Goal: Use online tool/utility: Utilize a website feature to perform a specific function

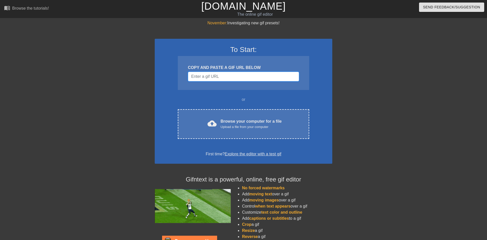
click at [227, 78] on input "Username" at bounding box center [243, 77] width 111 height 10
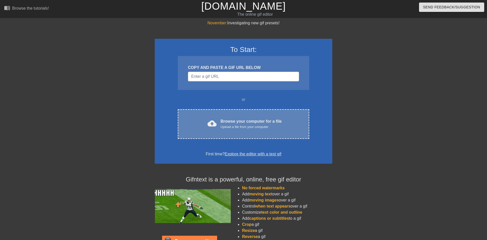
click at [233, 122] on div "Browse your computer for a file Upload a file from your computer" at bounding box center [251, 123] width 61 height 11
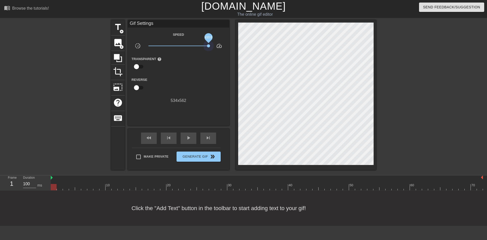
click at [258, 50] on div "title add_circle image add_circle crop photo_size_select_large help keyboard Gi…" at bounding box center [243, 95] width 265 height 150
click at [423, 93] on div at bounding box center [420, 96] width 76 height 152
click at [185, 139] on div "play_arrow" at bounding box center [189, 138] width 16 height 11
drag, startPoint x: 192, startPoint y: 43, endPoint x: 186, endPoint y: 44, distance: 6.5
click at [186, 44] on div "Speed slow_motion_video x10.0 speed Transparent help Reverse 534 x 562" at bounding box center [179, 67] width 94 height 72
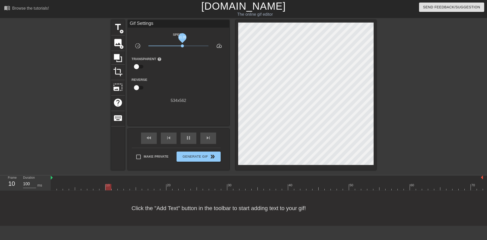
drag, startPoint x: 187, startPoint y: 44, endPoint x: 180, endPoint y: 45, distance: 7.1
click at [180, 45] on span "x1.35" at bounding box center [178, 46] width 60 height 6
drag, startPoint x: 180, startPoint y: 45, endPoint x: 192, endPoint y: 44, distance: 11.4
click at [192, 44] on span "x2.79" at bounding box center [191, 45] width 3 height 3
click at [120, 47] on span "add_circle" at bounding box center [121, 47] width 4 height 4
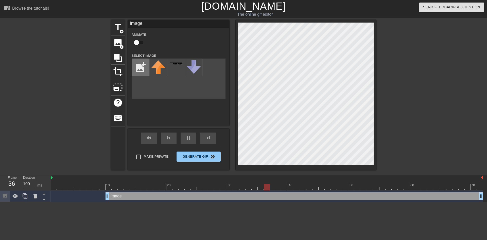
click at [142, 65] on input "file" at bounding box center [140, 67] width 17 height 17
click at [141, 62] on input "file" at bounding box center [140, 67] width 17 height 17
type input "C:\fakepath\kBR7.gif"
click at [146, 65] on input "file" at bounding box center [140, 67] width 17 height 17
click at [155, 69] on div at bounding box center [158, 68] width 18 height 18
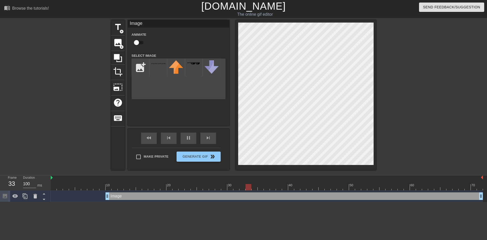
click at [228, 52] on div "title add_circle image add_circle crop photo_size_select_large help keyboard Im…" at bounding box center [243, 95] width 265 height 150
drag, startPoint x: 107, startPoint y: 196, endPoint x: 41, endPoint y: 193, distance: 66.5
click at [41, 193] on div "Frame 1 Duration 100 ms 10 20 30 40 50 60 70 Image drag_handle drag_handle" at bounding box center [243, 189] width 487 height 27
drag, startPoint x: 481, startPoint y: 193, endPoint x: 487, endPoint y: 194, distance: 6.2
click at [487, 194] on div "Image drag_handle drag_handle" at bounding box center [269, 196] width 436 height 11
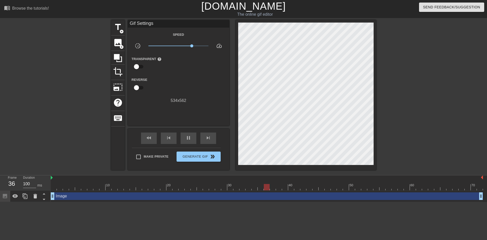
click at [430, 87] on div at bounding box center [420, 96] width 76 height 152
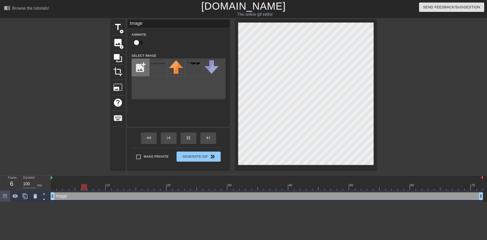
click at [136, 72] on input "file" at bounding box center [140, 67] width 17 height 17
click at [143, 65] on input "file" at bounding box center [140, 67] width 17 height 17
type input "C:\fakepath\Untitled.png"
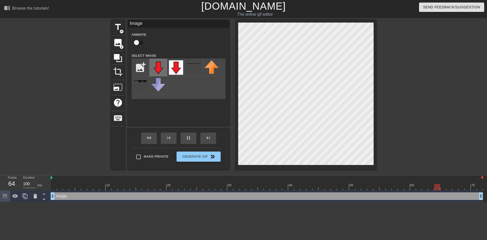
click at [156, 64] on img at bounding box center [158, 67] width 14 height 14
click at [192, 66] on div at bounding box center [194, 68] width 18 height 18
click at [206, 109] on div "Image Animate Select Image add_photo_alternate" at bounding box center [178, 73] width 101 height 106
click at [76, 120] on div at bounding box center [67, 96] width 76 height 152
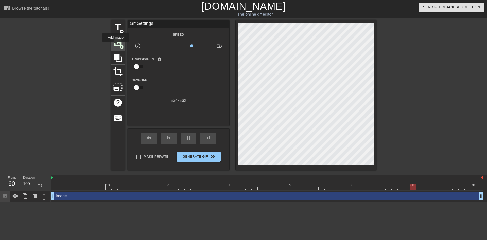
click at [116, 45] on span "image" at bounding box center [118, 43] width 10 height 10
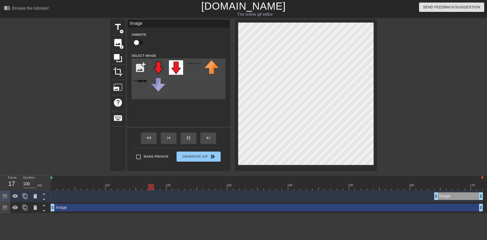
click at [151, 109] on div "Image Animate Select Image add_photo_alternate" at bounding box center [178, 73] width 101 height 106
click at [159, 63] on img at bounding box center [158, 67] width 14 height 14
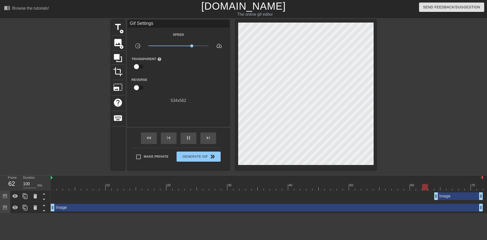
click at [445, 195] on div "Image drag_handle drag_handle" at bounding box center [458, 197] width 49 height 8
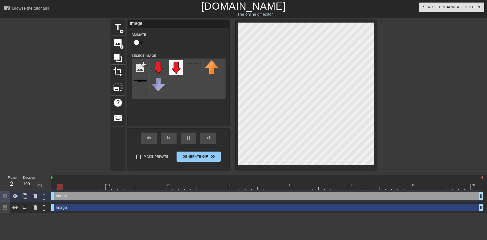
drag, startPoint x: 436, startPoint y: 195, endPoint x: 0, endPoint y: 192, distance: 435.9
click at [0, 192] on div "Frame 2 Duration 100 ms 10 20 30 40 50 60 70 Image drag_handle drag_handle Imag…" at bounding box center [243, 195] width 487 height 38
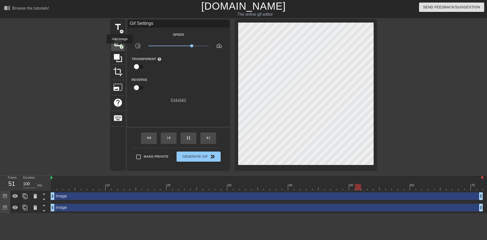
click at [120, 47] on span "add_circle" at bounding box center [121, 47] width 4 height 4
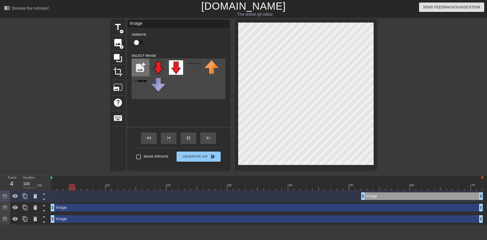
click at [139, 65] on input "file" at bounding box center [140, 67] width 17 height 17
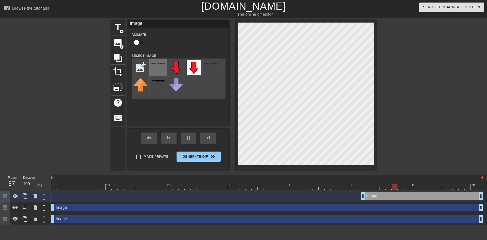
click at [164, 71] on div at bounding box center [158, 68] width 18 height 18
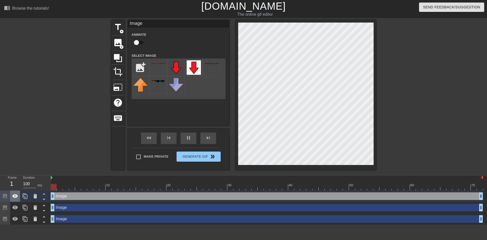
drag, startPoint x: 364, startPoint y: 195, endPoint x: 14, endPoint y: 191, distance: 350.6
click at [14, 191] on div "Frame 1 Duration 100 ms 10 20 30 40 50 60 70 Image drag_handle drag_handle Imag…" at bounding box center [243, 200] width 487 height 49
click at [144, 65] on input "file" at bounding box center [140, 67] width 17 height 17
type input "C:\fakepath\kBRc.gif"
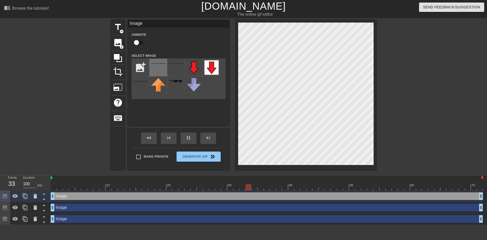
click at [160, 63] on div at bounding box center [158, 68] width 18 height 18
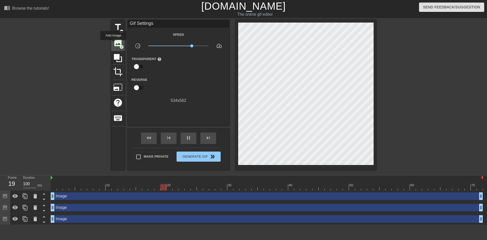
click at [113, 44] on span "image" at bounding box center [118, 43] width 10 height 10
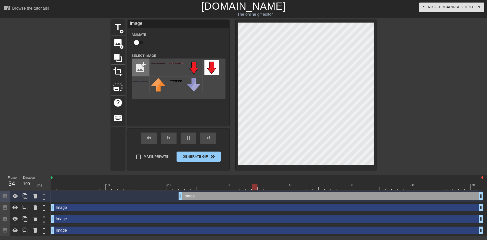
click at [140, 68] on input "file" at bounding box center [140, 67] width 17 height 17
type input "C:\fakepath\Untitled.png"
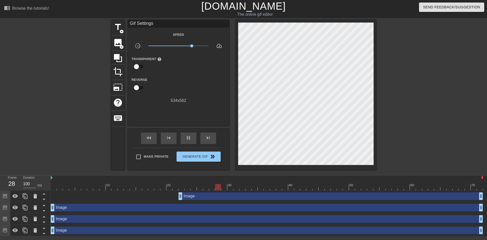
click at [442, 196] on div "Image drag_handle drag_handle" at bounding box center [331, 197] width 304 height 8
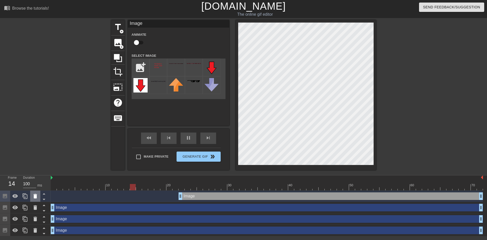
click at [36, 198] on icon at bounding box center [35, 196] width 4 height 5
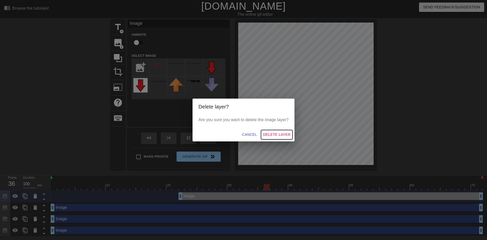
click at [284, 133] on span "Delete Layer" at bounding box center [276, 135] width 27 height 6
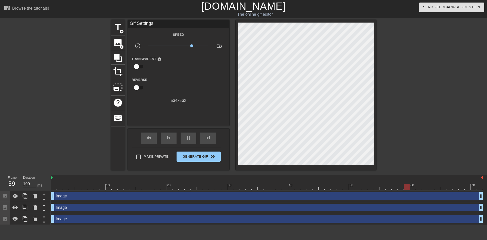
click at [138, 199] on div "Image drag_handle drag_handle" at bounding box center [267, 197] width 432 height 8
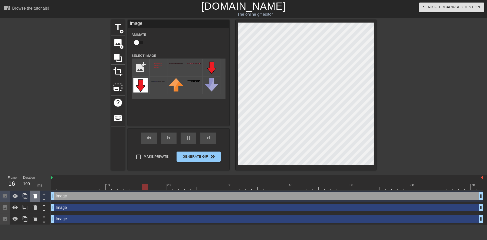
click at [36, 197] on icon at bounding box center [35, 196] width 4 height 5
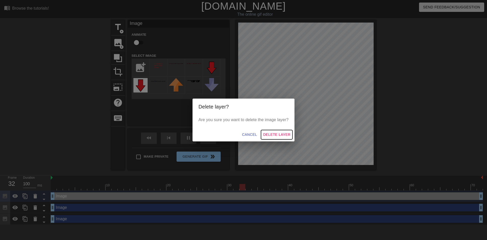
click at [278, 131] on button "Delete Layer" at bounding box center [276, 134] width 31 height 9
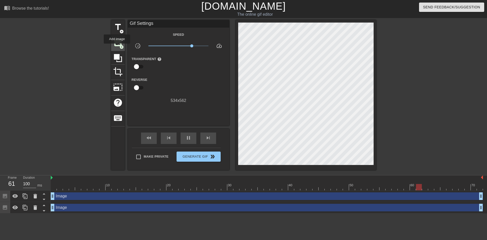
click at [117, 47] on div "image add_circle" at bounding box center [118, 43] width 14 height 15
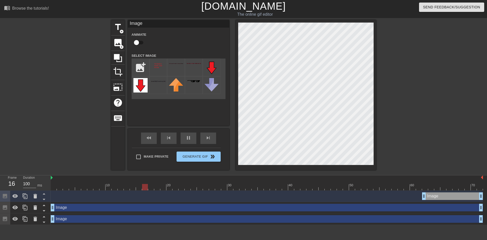
click at [259, 68] on div "title add_circle image add_circle crop photo_size_select_large help keyboard Im…" at bounding box center [243, 95] width 265 height 150
click at [159, 72] on div at bounding box center [158, 68] width 18 height 18
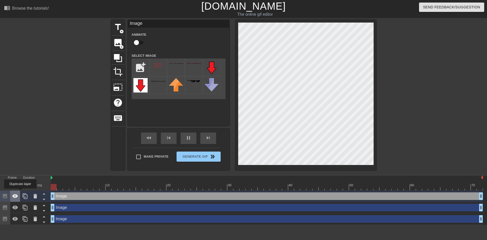
drag, startPoint x: 423, startPoint y: 197, endPoint x: 12, endPoint y: 193, distance: 411.0
click at [12, 193] on div "Frame 1 Duration 100 ms 10 20 30 40 50 60 70 Image drag_handle drag_handle Imag…" at bounding box center [243, 200] width 487 height 49
click at [35, 197] on icon at bounding box center [35, 196] width 4 height 5
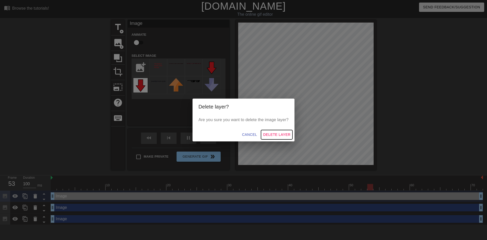
click at [265, 135] on span "Delete Layer" at bounding box center [276, 135] width 27 height 6
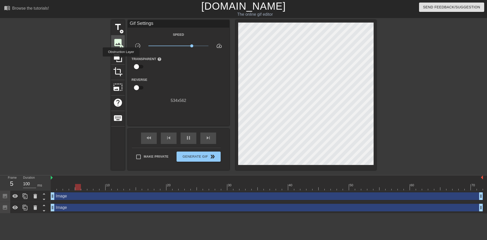
click at [120, 48] on div "image add_circle" at bounding box center [118, 43] width 14 height 15
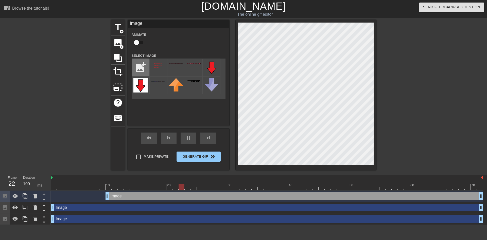
click at [142, 70] on input "file" at bounding box center [140, 67] width 17 height 17
type input "C:\fakepath\Untitled.png"
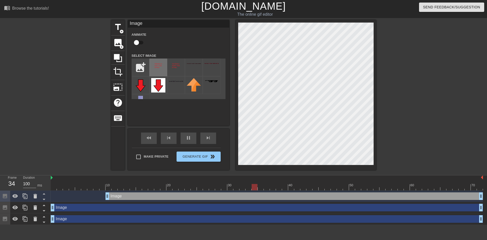
click at [159, 68] on img at bounding box center [158, 65] width 14 height 11
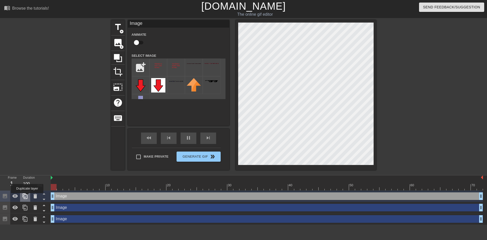
drag, startPoint x: 106, startPoint y: 195, endPoint x: 27, endPoint y: 197, distance: 79.2
click at [27, 197] on div "Frame 1 Duration 100 ms 10 20 30 40 50 60 70 Image drag_handle drag_handle Imag…" at bounding box center [243, 200] width 487 height 49
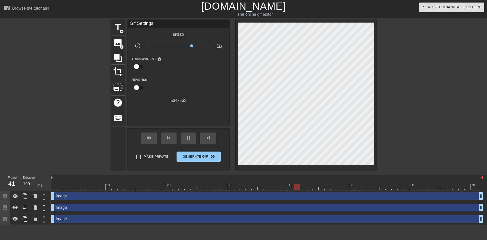
click at [423, 84] on div at bounding box center [420, 96] width 76 height 152
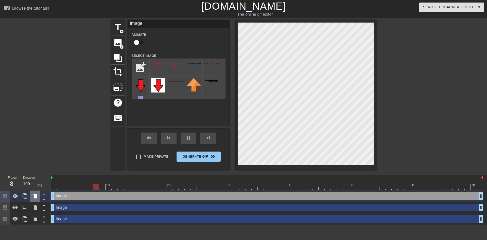
click at [34, 194] on icon at bounding box center [35, 196] width 6 height 6
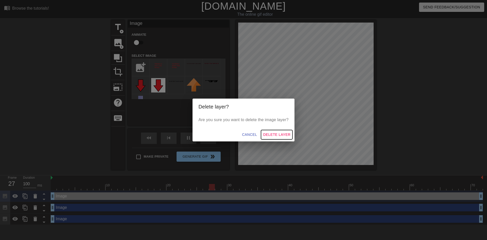
click at [272, 134] on span "Delete Layer" at bounding box center [276, 135] width 27 height 6
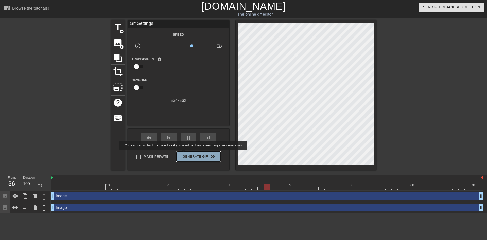
click at [184, 154] on span "Generate Gif double_arrow" at bounding box center [199, 157] width 40 height 6
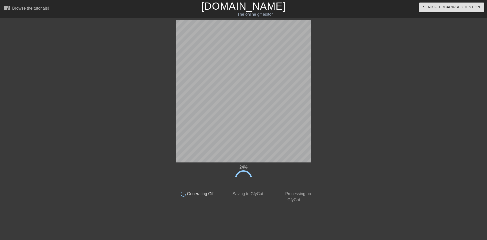
click at [341, 156] on div at bounding box center [359, 96] width 76 height 152
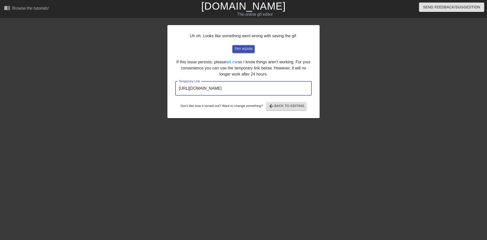
click at [247, 87] on input "[URL][DOMAIN_NAME]" at bounding box center [243, 88] width 136 height 14
